Goal: Information Seeking & Learning: Learn about a topic

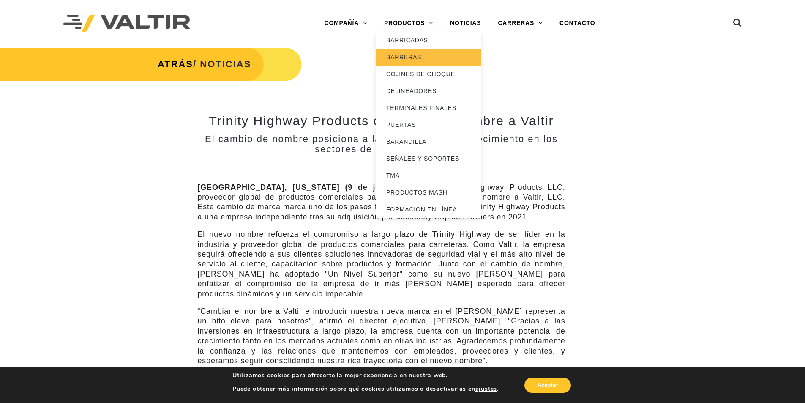
click at [420, 58] on font "BARRERAS" at bounding box center [403, 57] width 35 height 7
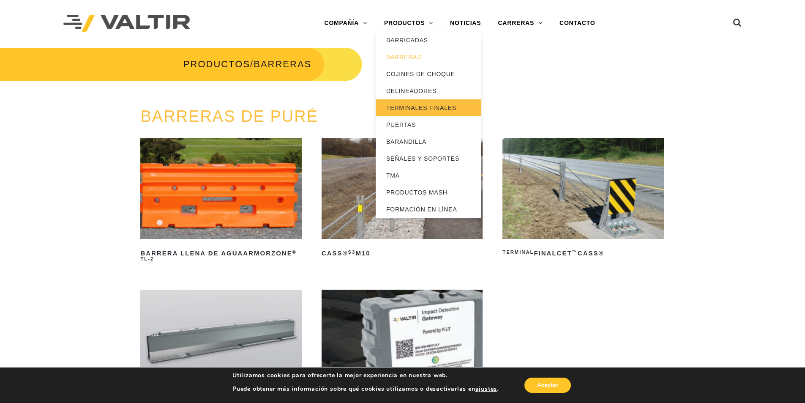
click at [420, 108] on font "TERMINALES FINALES" at bounding box center [421, 107] width 70 height 7
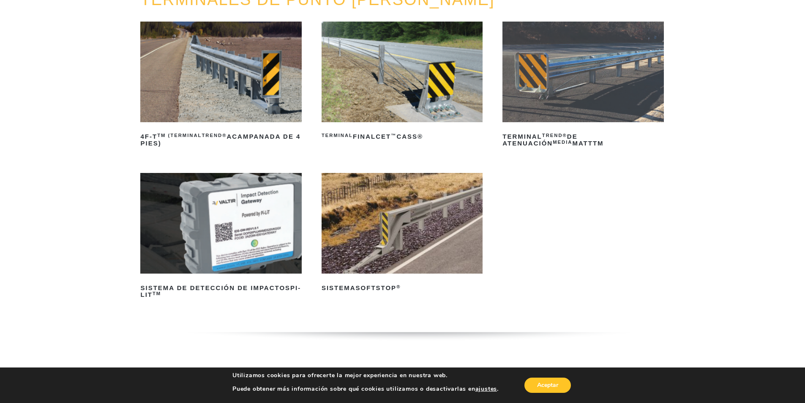
scroll to position [127, 0]
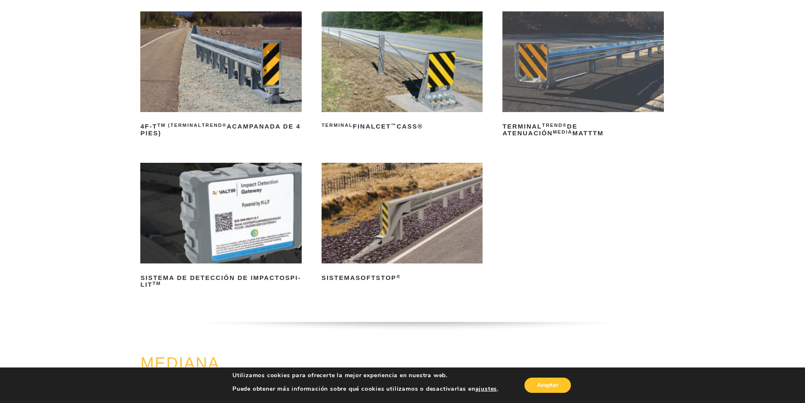
click at [390, 236] on img at bounding box center [402, 213] width 161 height 101
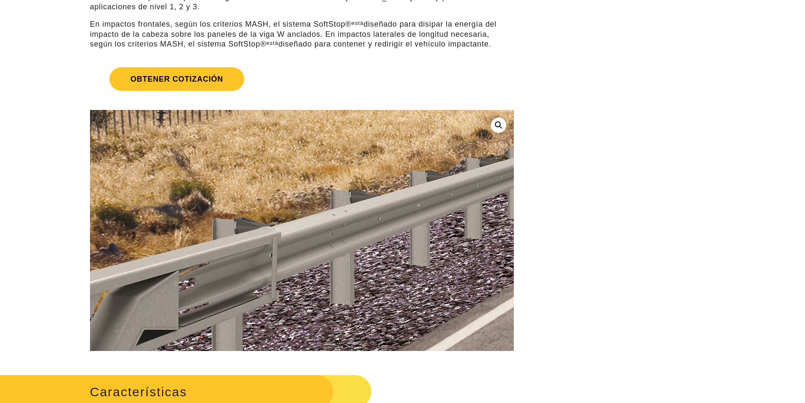
scroll to position [127, 0]
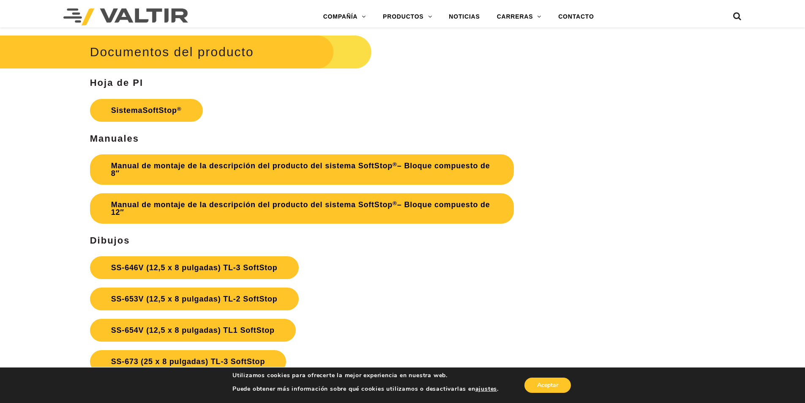
scroll to position [3042, 0]
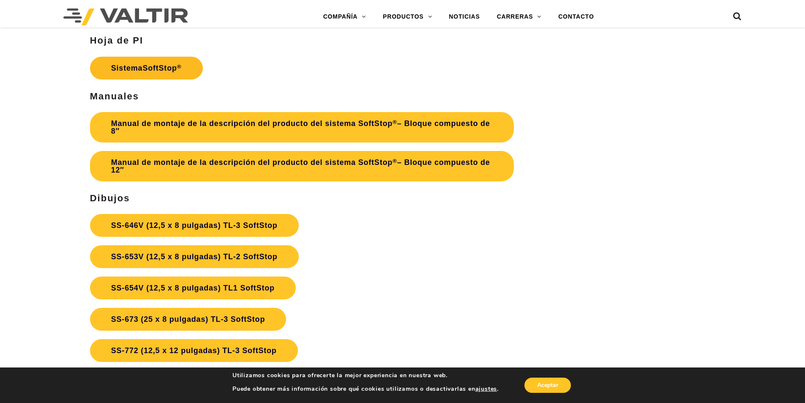
click at [149, 67] on font "SoftStop" at bounding box center [159, 68] width 34 height 8
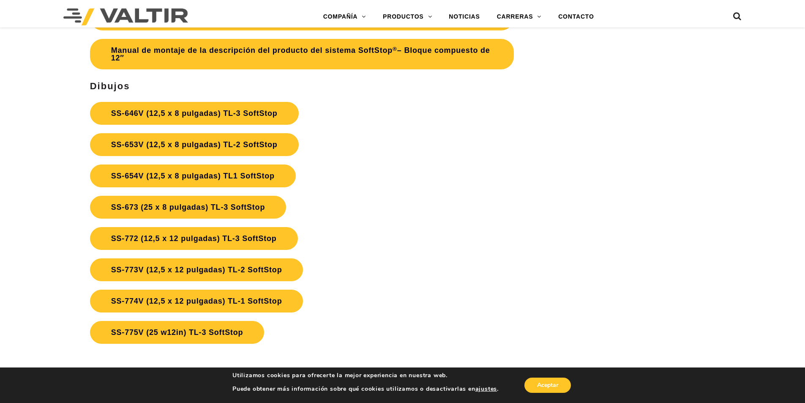
scroll to position [3169, 0]
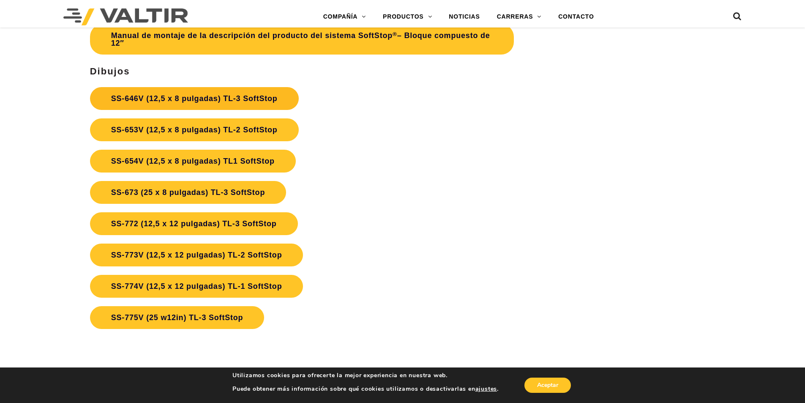
click at [186, 95] on font "SS-646V (12,5 x 8 pulgadas) TL-3 SoftStop" at bounding box center [194, 98] width 166 height 8
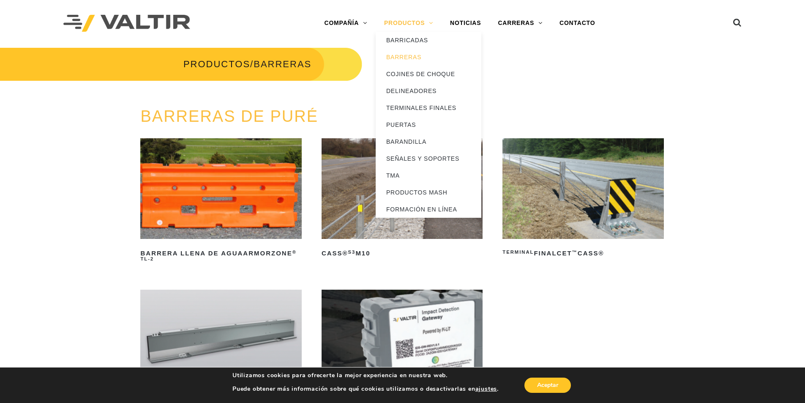
click at [429, 22] on link "PRODUCTOS" at bounding box center [409, 23] width 66 height 17
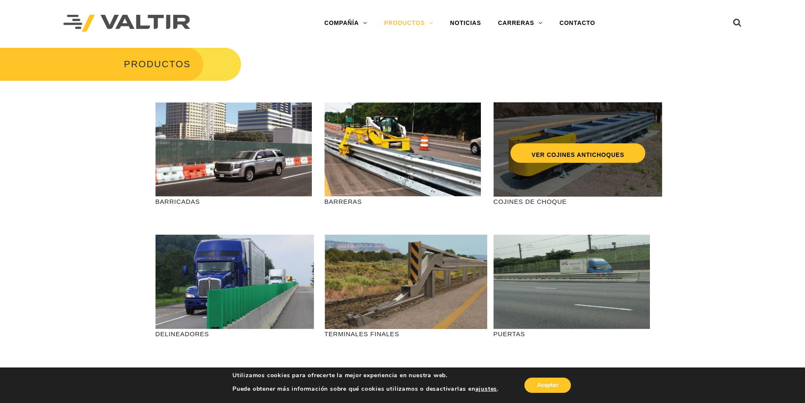
click at [598, 170] on div "VER COJINES ANTICHOQUES" at bounding box center [577, 149] width 169 height 94
click at [578, 154] on font "VER COJINES ANTICHOQUES" at bounding box center [578, 154] width 93 height 7
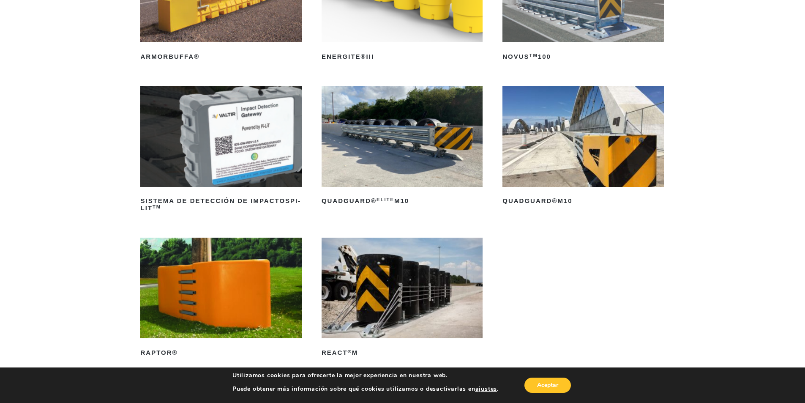
scroll to position [211, 0]
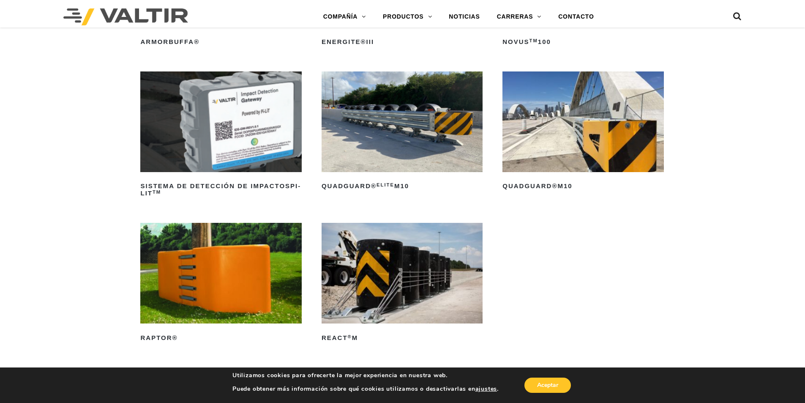
click at [609, 134] on img at bounding box center [582, 121] width 161 height 101
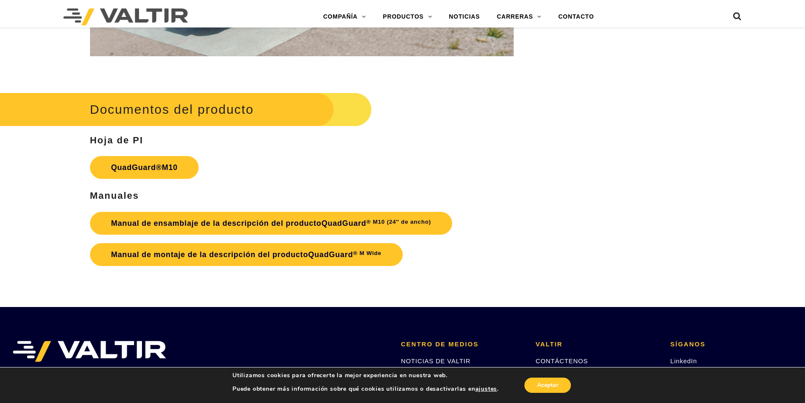
scroll to position [3084, 0]
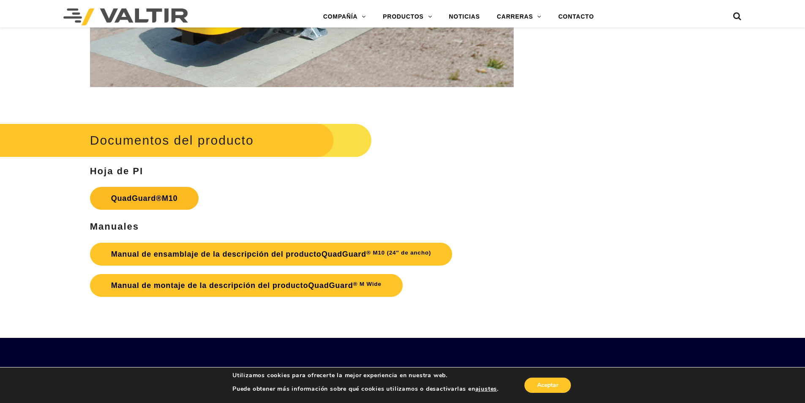
click at [140, 197] on font "QuadGuard®" at bounding box center [136, 198] width 51 height 8
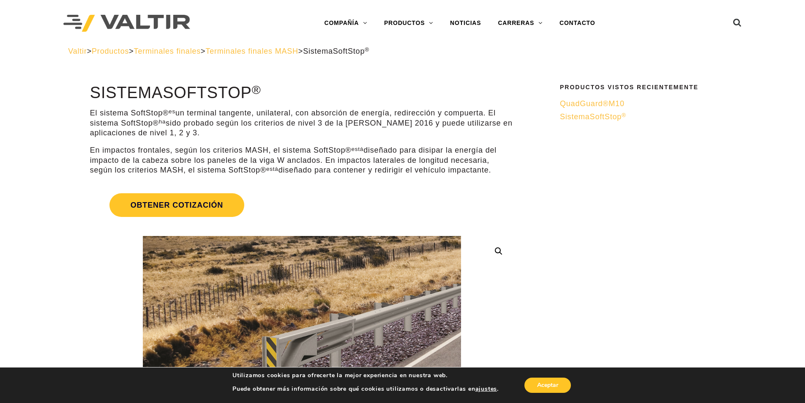
click at [296, 98] on h1 "Sistema SoftStop ®" at bounding box center [302, 93] width 424 height 18
drag, startPoint x: 91, startPoint y: 91, endPoint x: 251, endPoint y: 93, distance: 160.1
click at [251, 93] on font "Sistema SoftStop" at bounding box center [171, 93] width 162 height 18
copy font "Sistema SoftStop"
click at [333, 52] on font "Sistema" at bounding box center [318, 51] width 30 height 8
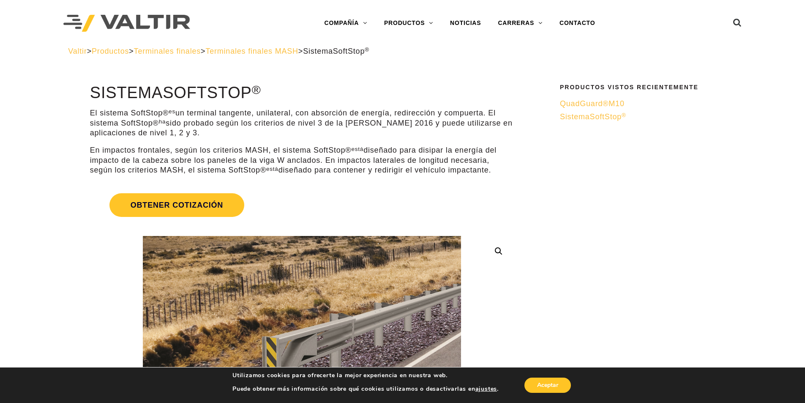
click at [599, 103] on font "QuadGuard®" at bounding box center [584, 103] width 49 height 8
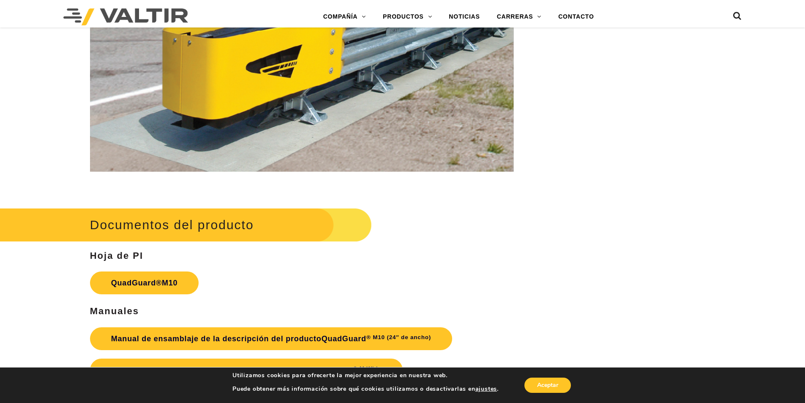
scroll to position [3084, 0]
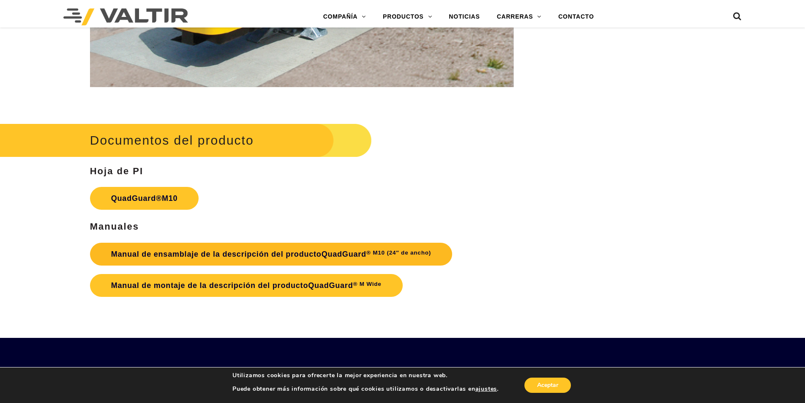
click at [164, 254] on font "Manual de ensamblaje de la descripción del producto" at bounding box center [216, 254] width 210 height 8
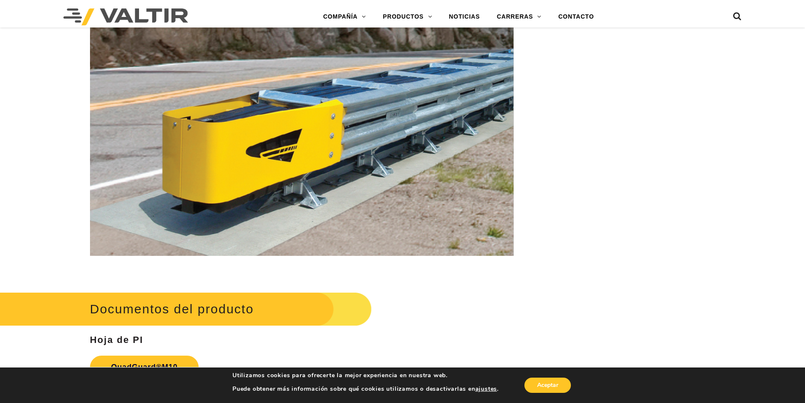
scroll to position [2915, 0]
